Goal: Task Accomplishment & Management: Complete application form

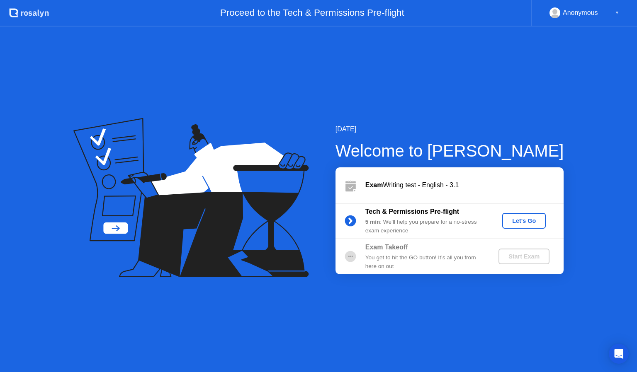
click at [529, 224] on div "Let's Go" at bounding box center [523, 221] width 37 height 7
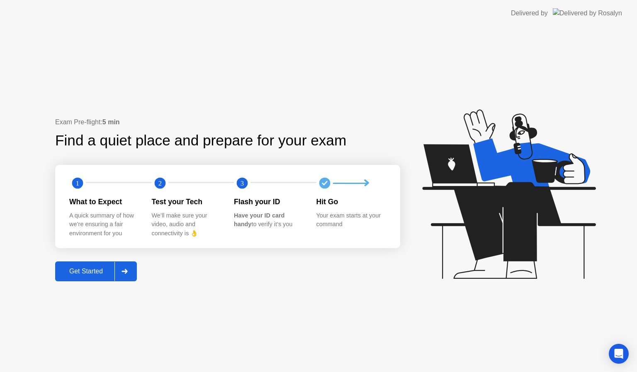
click at [90, 273] on div "Get Started" at bounding box center [86, 271] width 57 height 7
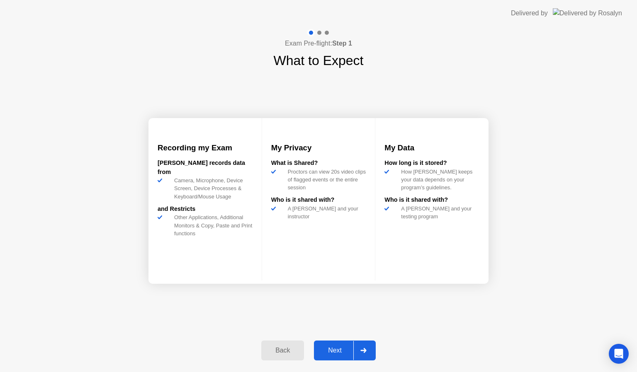
click at [345, 354] on div "Next" at bounding box center [334, 350] width 37 height 7
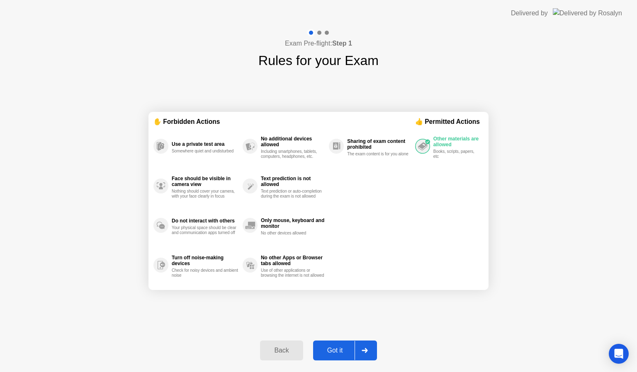
click at [345, 354] on div "Got it" at bounding box center [334, 350] width 39 height 7
select select "**********"
select select "*******"
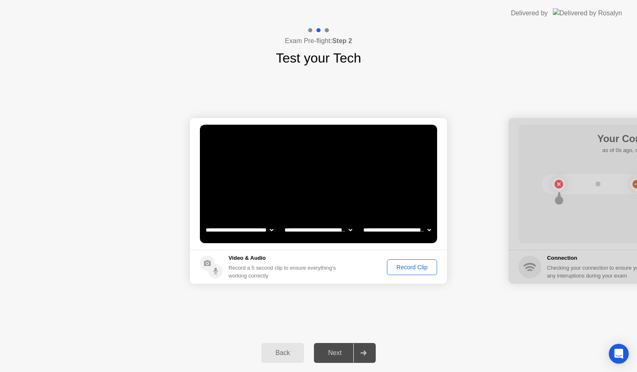
click at [417, 266] on div "Record Clip" at bounding box center [412, 267] width 44 height 7
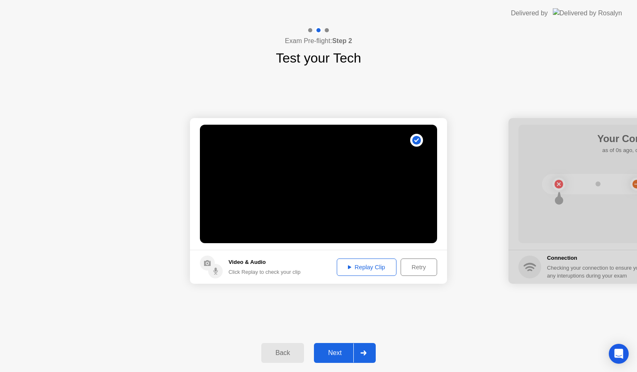
click at [360, 268] on div "Replay Clip" at bounding box center [366, 267] width 54 height 7
click at [335, 350] on div "Next" at bounding box center [334, 352] width 37 height 7
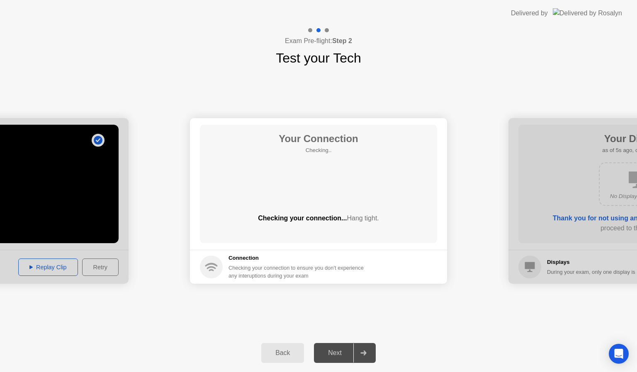
click at [336, 350] on div "Next" at bounding box center [334, 352] width 37 height 7
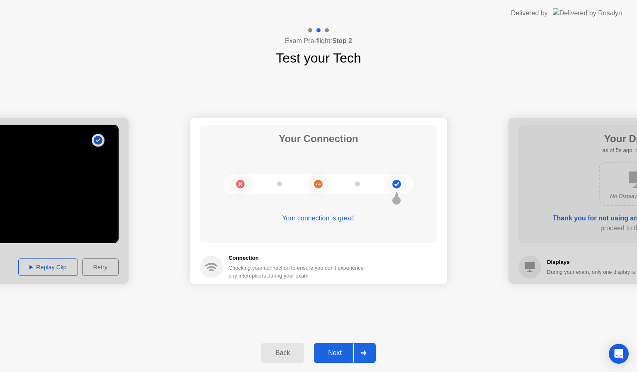
click at [336, 350] on div "Next" at bounding box center [334, 352] width 37 height 7
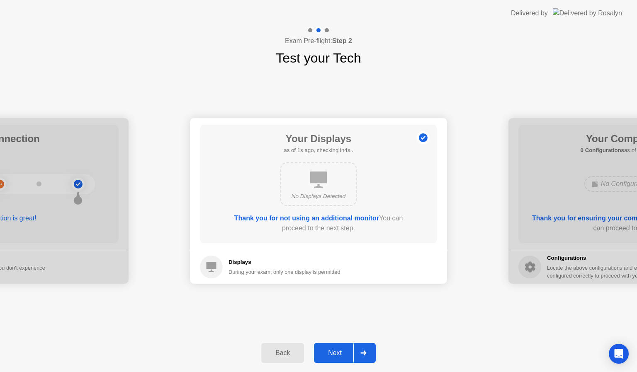
click at [336, 350] on div "Next" at bounding box center [334, 352] width 37 height 7
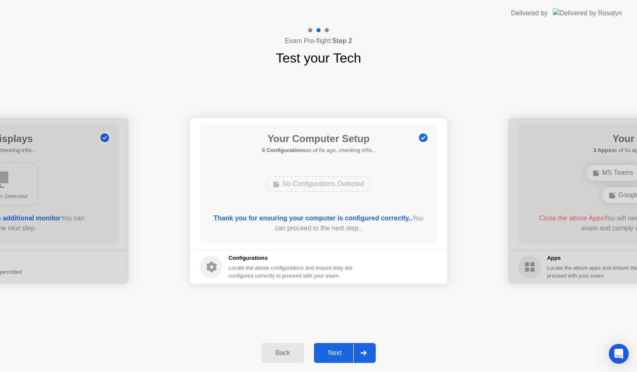
click at [336, 350] on div "Next" at bounding box center [334, 352] width 37 height 7
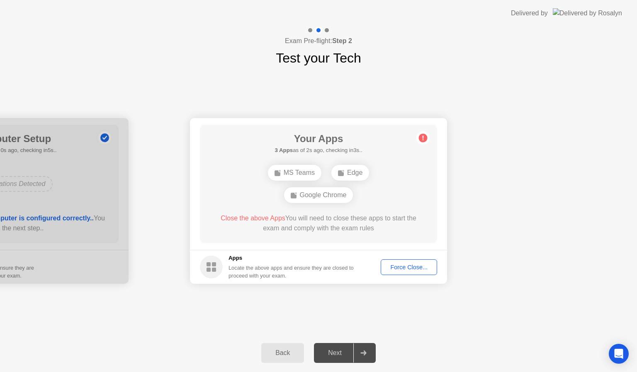
click at [408, 265] on div "Force Close..." at bounding box center [408, 267] width 51 height 7
drag, startPoint x: 405, startPoint y: 265, endPoint x: 360, endPoint y: 282, distance: 48.3
click at [360, 282] on footer "Apps Locate the above apps and ensure they are closed to proceed with your exam…" at bounding box center [318, 267] width 257 height 34
click at [412, 272] on button "Force Close..." at bounding box center [409, 267] width 56 height 16
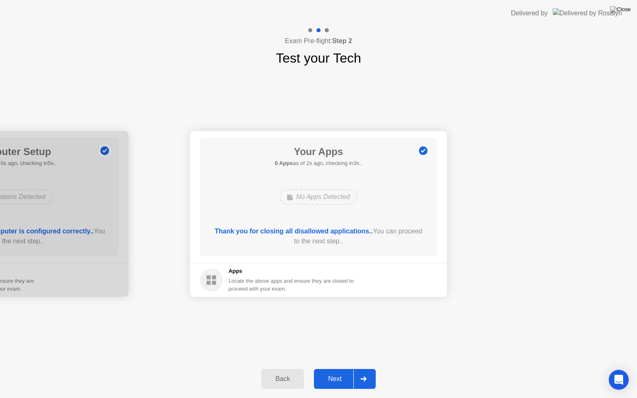
click at [339, 372] on div "Next" at bounding box center [334, 378] width 37 height 7
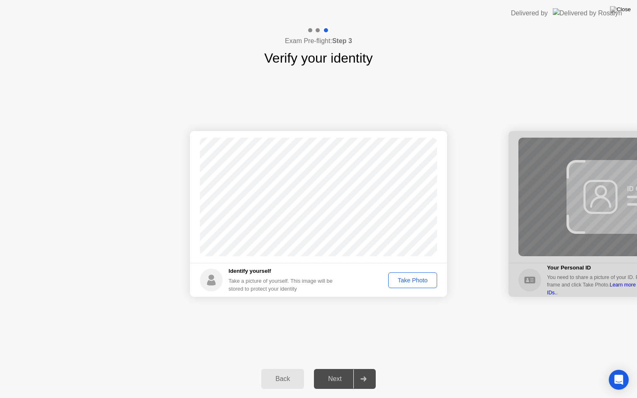
click at [419, 279] on div "Take Photo" at bounding box center [412, 280] width 43 height 7
click at [419, 283] on div "Retake" at bounding box center [418, 280] width 32 height 7
click at [408, 277] on div "Take Photo" at bounding box center [412, 280] width 43 height 7
click at [338, 372] on div "Next" at bounding box center [334, 378] width 37 height 7
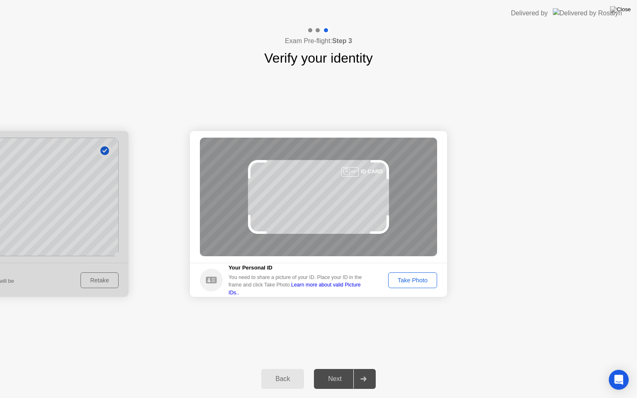
click at [413, 279] on div "Take Photo" at bounding box center [412, 280] width 43 height 7
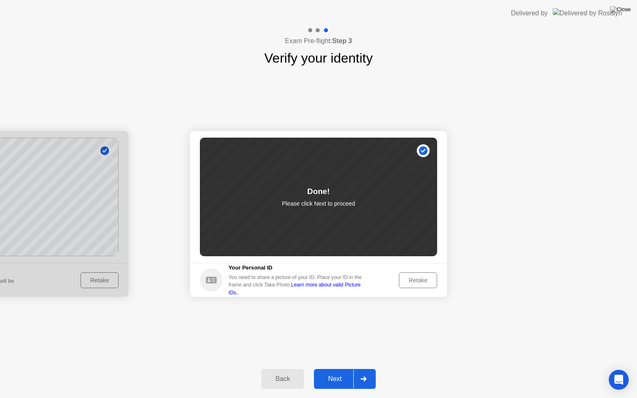
click at [338, 372] on div "Next" at bounding box center [334, 378] width 37 height 7
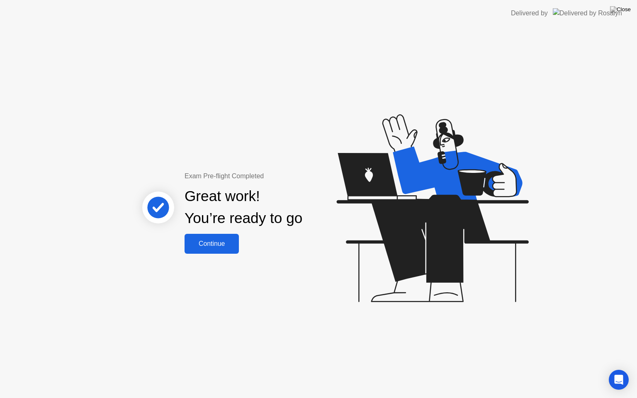
click at [220, 247] on div "Continue" at bounding box center [211, 243] width 49 height 7
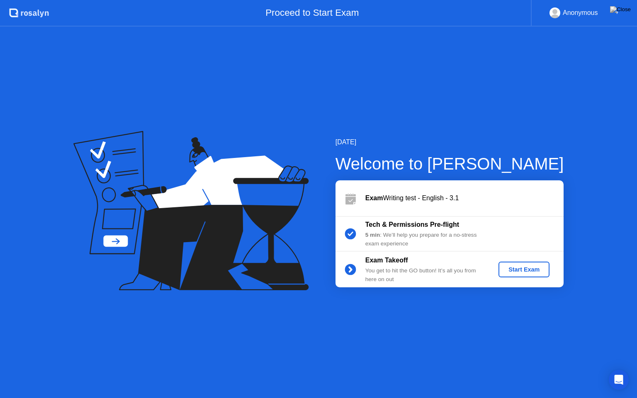
click at [535, 271] on div "Start Exam" at bounding box center [524, 269] width 44 height 7
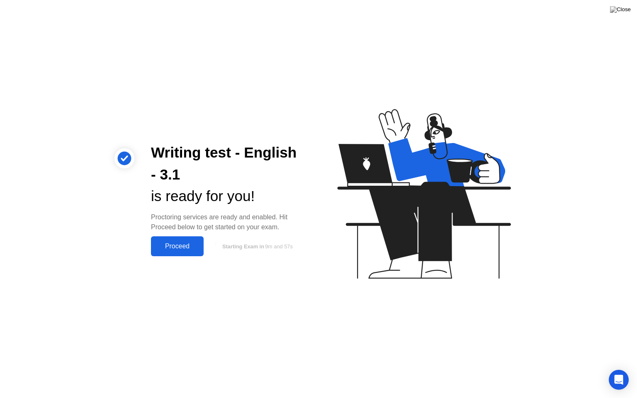
click at [194, 252] on button "Proceed" at bounding box center [177, 246] width 53 height 20
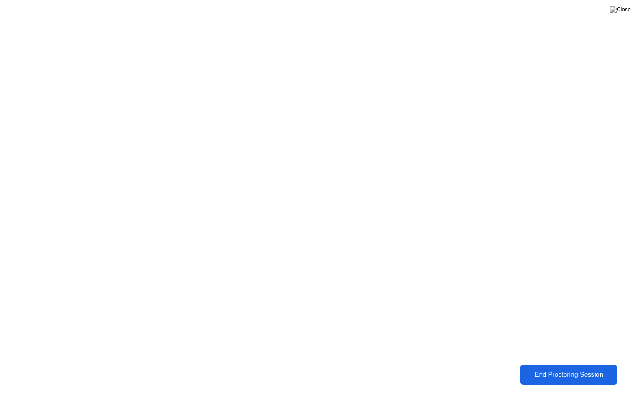
click at [570, 372] on div "End Proctoring Session" at bounding box center [569, 374] width 92 height 7
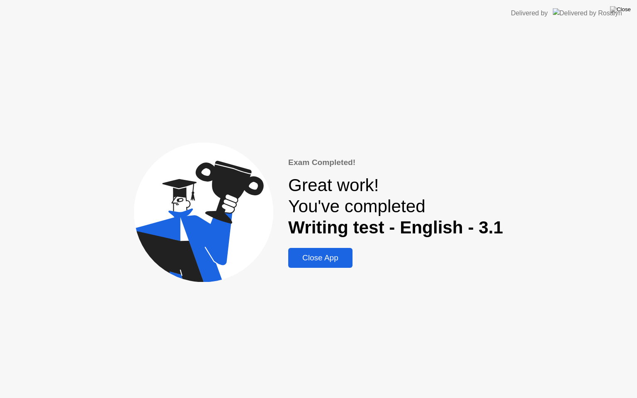
click at [323, 260] on div "Close App" at bounding box center [320, 257] width 59 height 9
